Goal: Task Accomplishment & Management: Complete application form

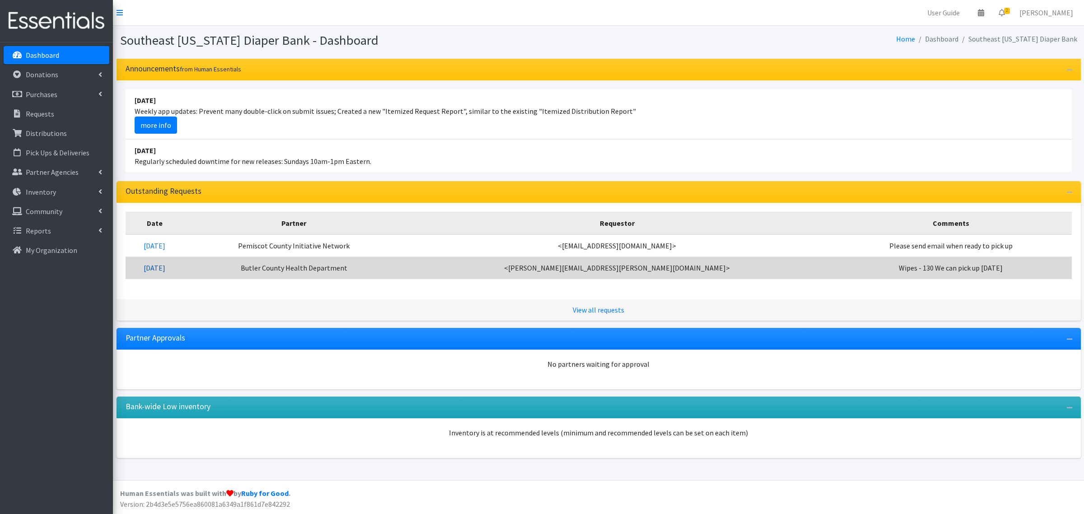
click at [165, 269] on link "[DATE]" at bounding box center [155, 267] width 22 height 9
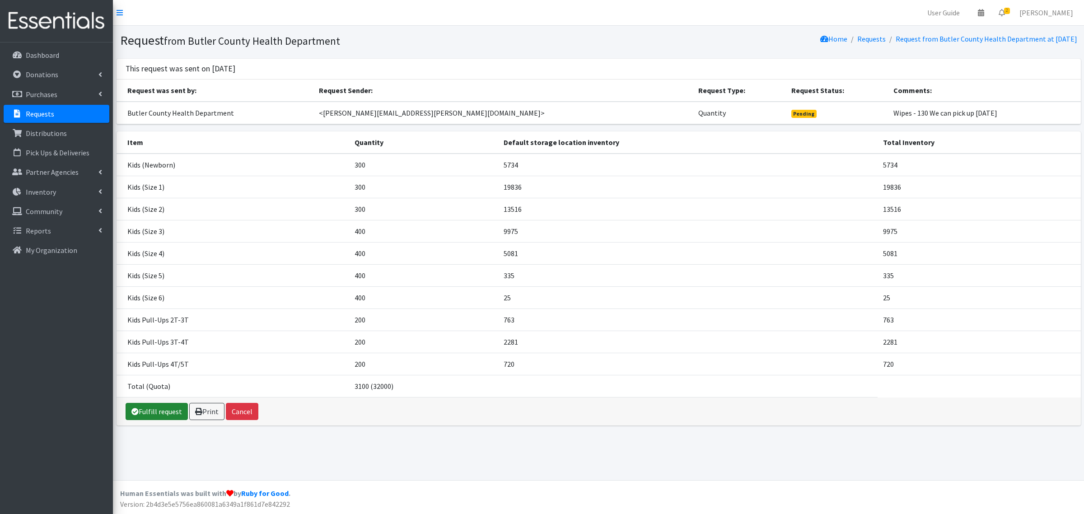
click at [154, 410] on link "Fulfill request" at bounding box center [157, 411] width 62 height 17
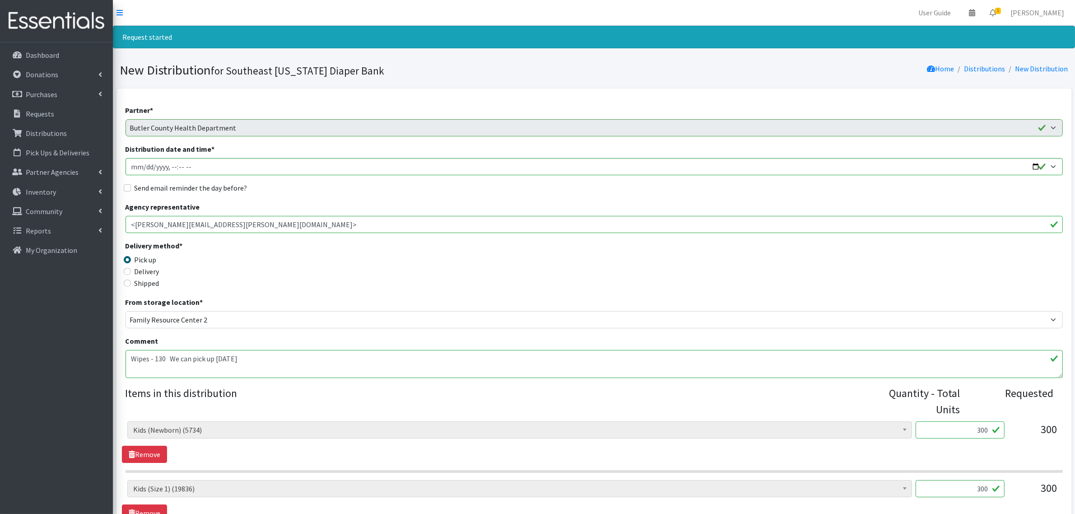
scroll to position [282, 0]
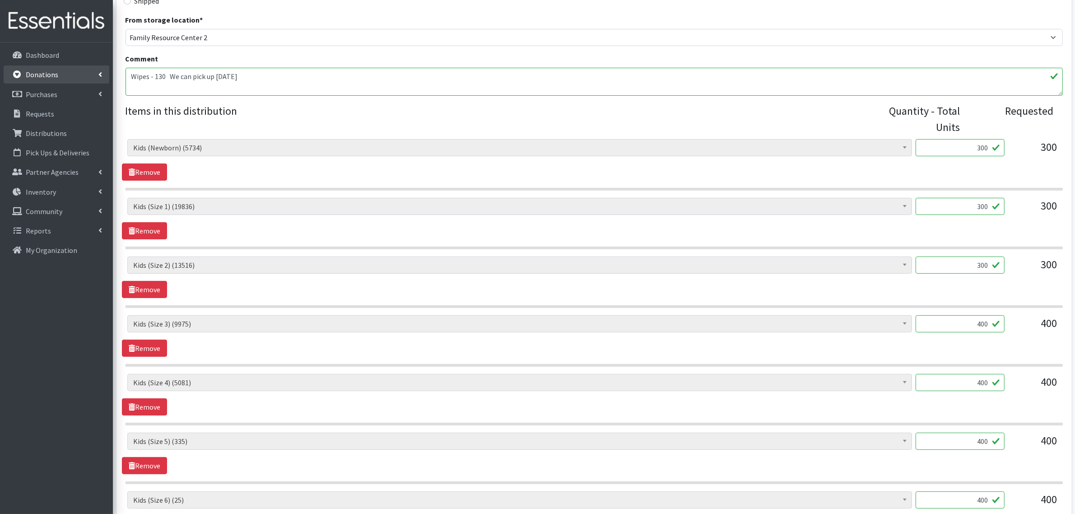
drag, startPoint x: 247, startPoint y: 75, endPoint x: 17, endPoint y: 73, distance: 230.8
click at [18, 73] on div "User Guide 0 Pick-ups remaining this week View Calendar 1 1 Requests 0 Partner …" at bounding box center [537, 277] width 1075 height 1118
drag, startPoint x: 941, startPoint y: 150, endPoint x: 1058, endPoint y: 154, distance: 117.5
click at [1058, 154] on div "Adult Briefs (x-small) (0) Adult Briefs Large (11868) Adult Briefs Medium (3482…" at bounding box center [593, 151] width 933 height 24
type input "340"
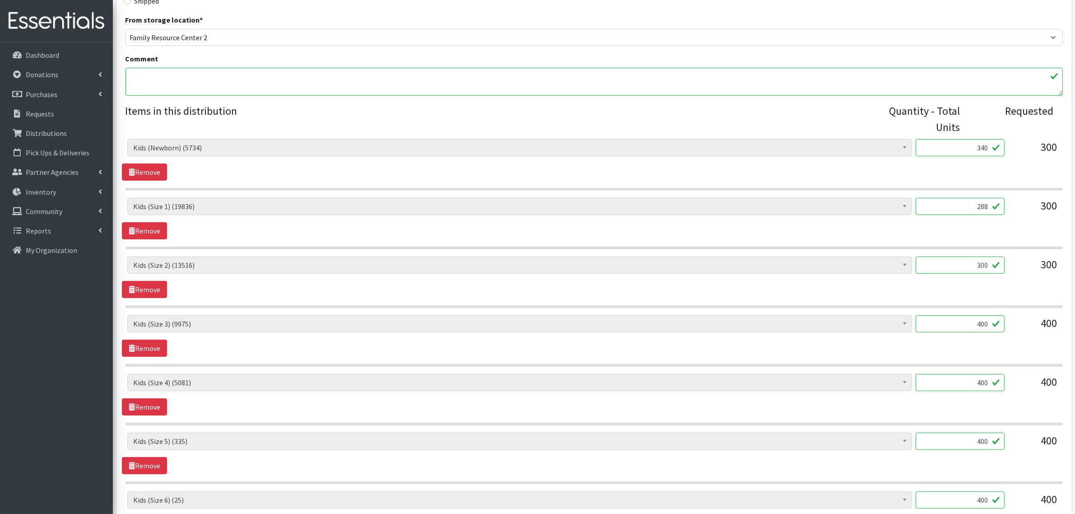
type input "288"
type input "336"
drag, startPoint x: 1060, startPoint y: 387, endPoint x: 942, endPoint y: 330, distance: 131.5
click at [1055, 386] on div "Adult Briefs (x-small) (0) Adult Briefs Large (11868) Adult Briefs Medium (3482…" at bounding box center [593, 386] width 933 height 24
drag, startPoint x: 946, startPoint y: 331, endPoint x: 1045, endPoint y: 332, distance: 99.4
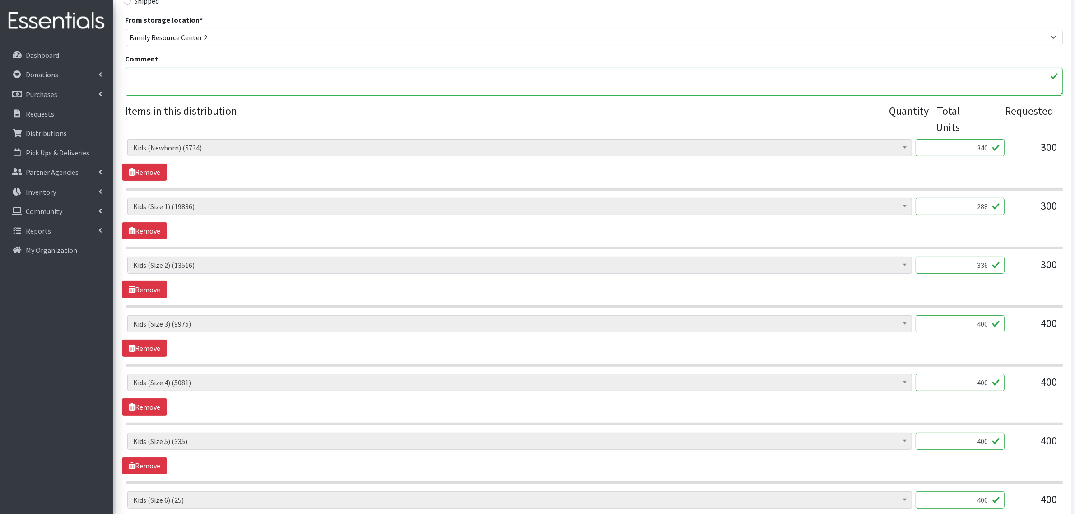
click at [1045, 332] on div "Adult Briefs (x-small) (0) Adult Briefs Large (11868) Adult Briefs Medium (3482…" at bounding box center [593, 327] width 933 height 24
type input "294"
click at [131, 407] on icon at bounding box center [132, 406] width 6 height 7
click at [132, 407] on icon at bounding box center [132, 406] width 6 height 7
click at [281, 414] on div "Adult Briefs (x-small) (0) Adult Briefs Large (11868) Adult Briefs Medium (3482…" at bounding box center [594, 395] width 944 height 42
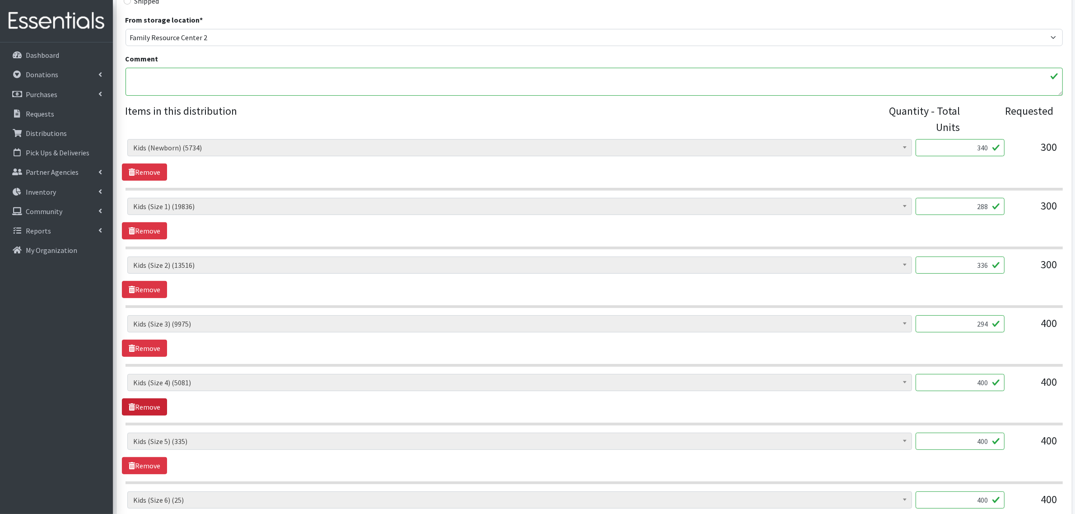
click at [149, 410] on link "Remove" at bounding box center [144, 406] width 45 height 17
click at [151, 406] on link "Remove" at bounding box center [144, 406] width 45 height 17
click at [146, 406] on link "Remove" at bounding box center [144, 406] width 45 height 17
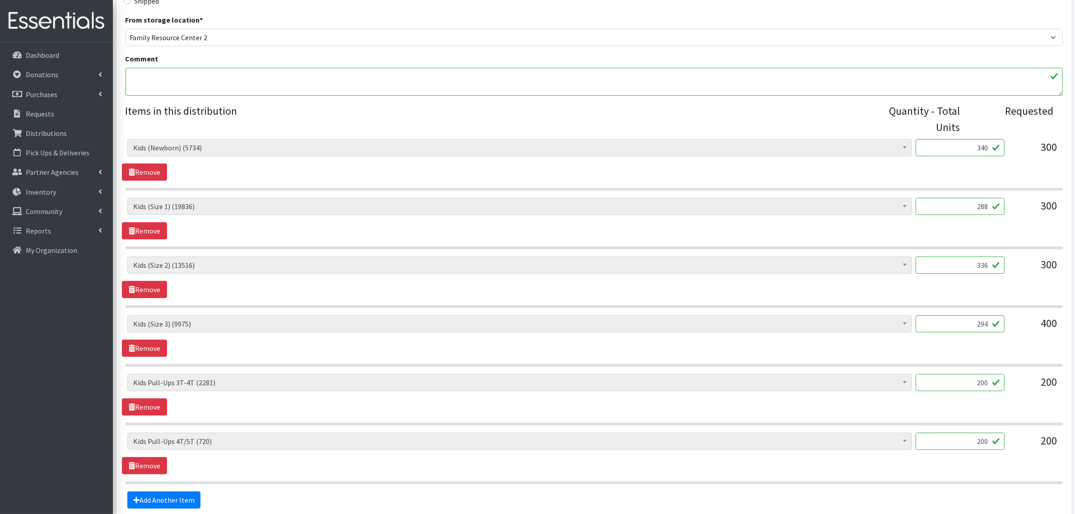
drag, startPoint x: 962, startPoint y: 383, endPoint x: 1083, endPoint y: 447, distance: 136.6
click at [1075, 447] on html "User Guide 0 Pick-ups remaining this week View Calendar 1 1 Requests 0 Partner …" at bounding box center [537, 159] width 1075 height 883
type input "276"
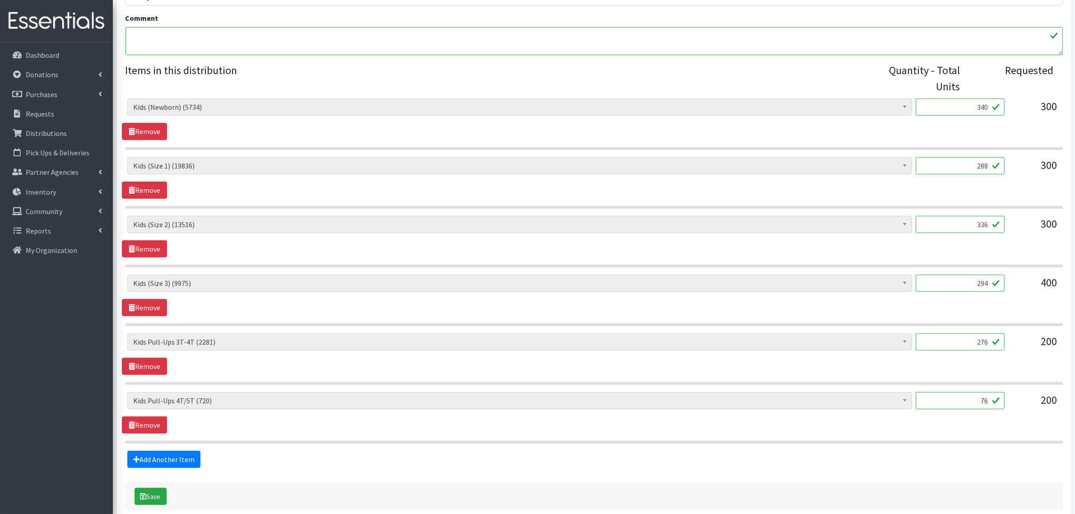
scroll to position [371, 0]
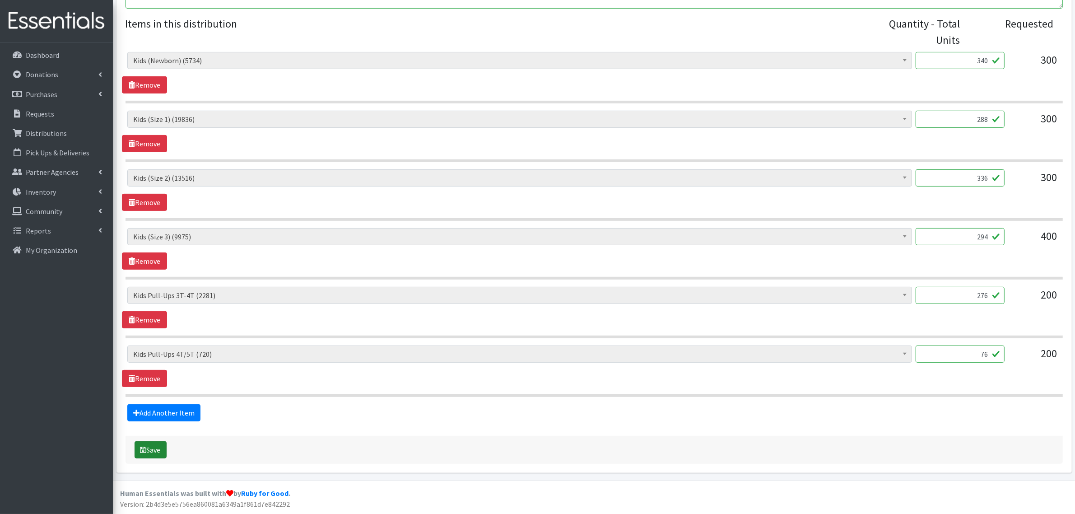
type input "76"
click at [146, 457] on button "Save" at bounding box center [151, 449] width 32 height 17
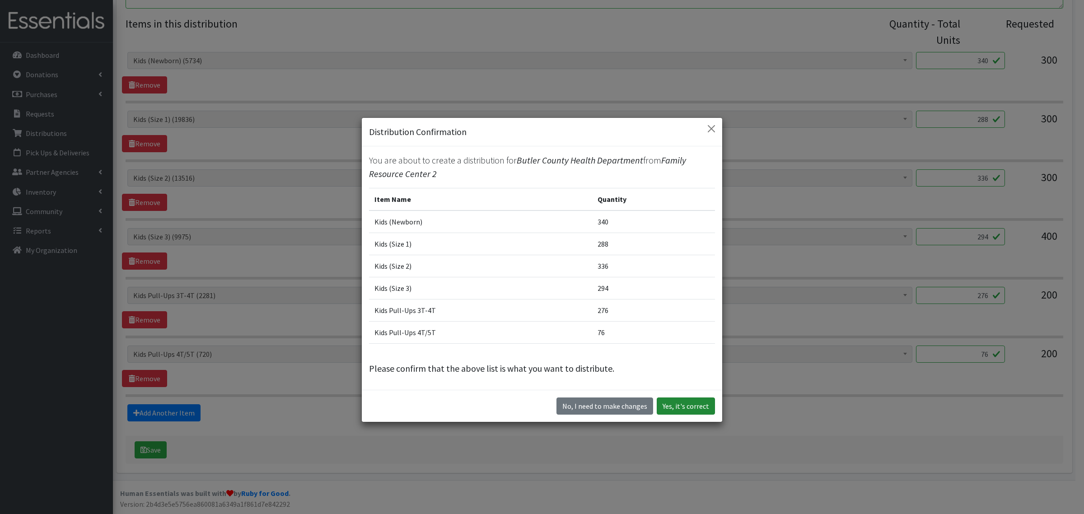
click at [671, 406] on button "Yes, it's correct" at bounding box center [686, 405] width 58 height 17
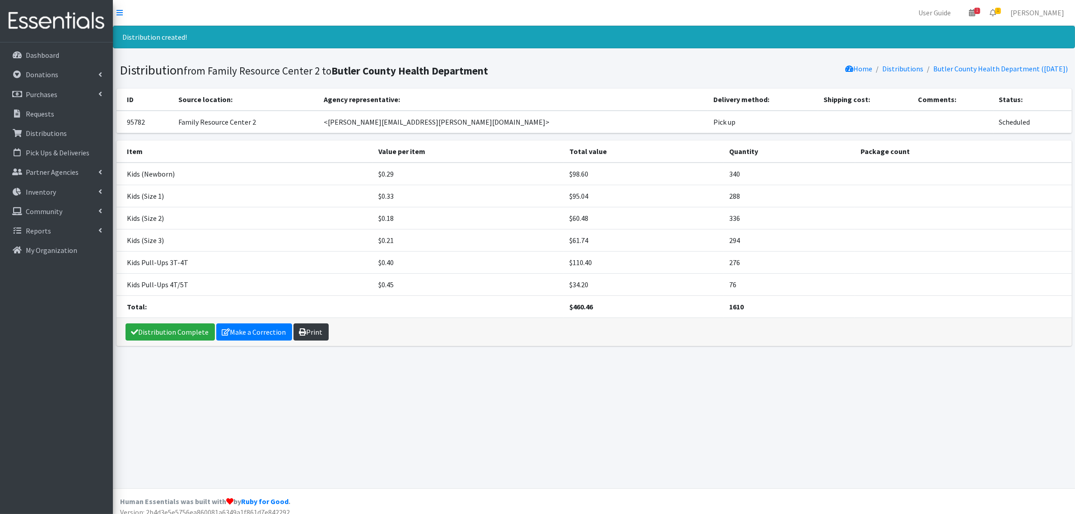
click at [316, 332] on link "Print" at bounding box center [311, 331] width 35 height 17
click at [154, 337] on link "Distribution Complete" at bounding box center [170, 331] width 89 height 17
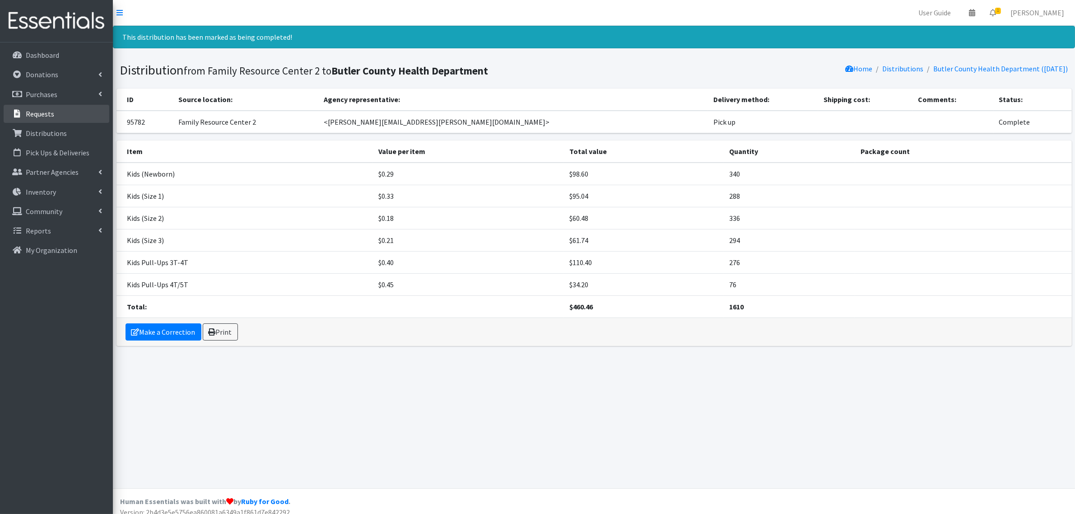
click at [53, 114] on link "Requests" at bounding box center [57, 114] width 106 height 18
